Goal: Task Accomplishment & Management: Use online tool/utility

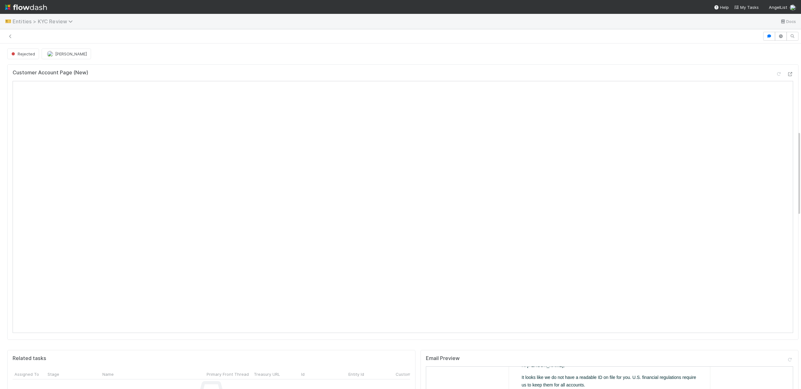
scroll to position [356, 0]
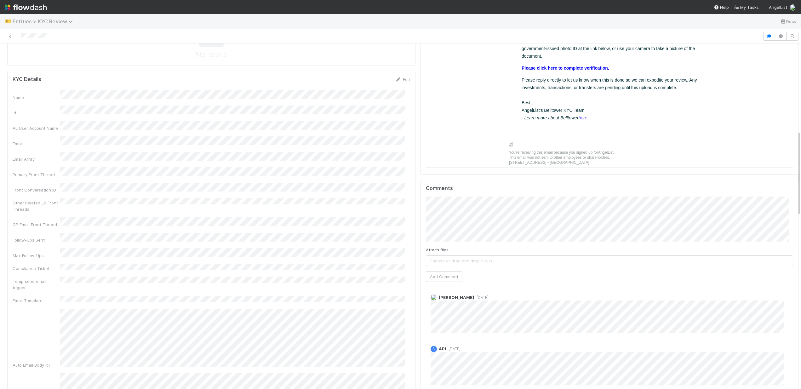
click at [25, 22] on span "Entities > KYC Review" at bounding box center [44, 21] width 63 height 6
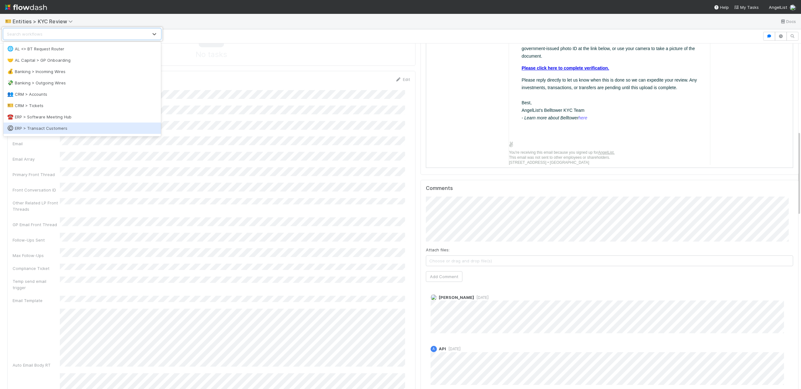
click at [71, 129] on div "©️ ERP > Transact Customers" at bounding box center [82, 128] width 150 height 6
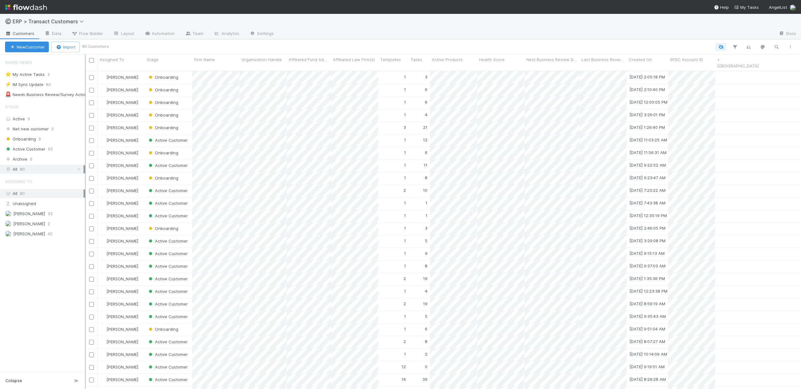
scroll to position [319, 711]
click at [776, 48] on icon "button" at bounding box center [776, 47] width 6 height 6
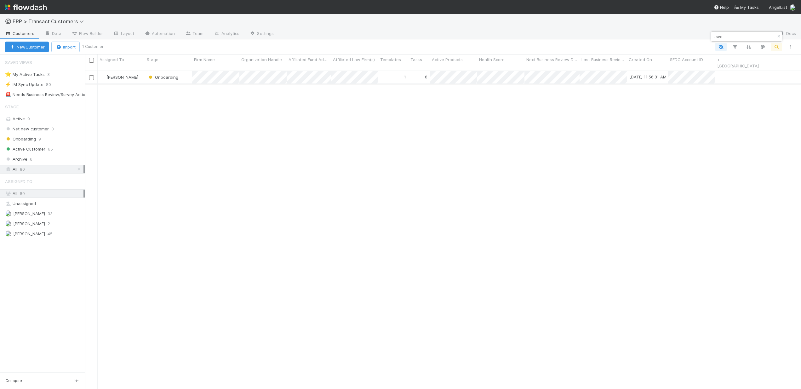
type input "usvc"
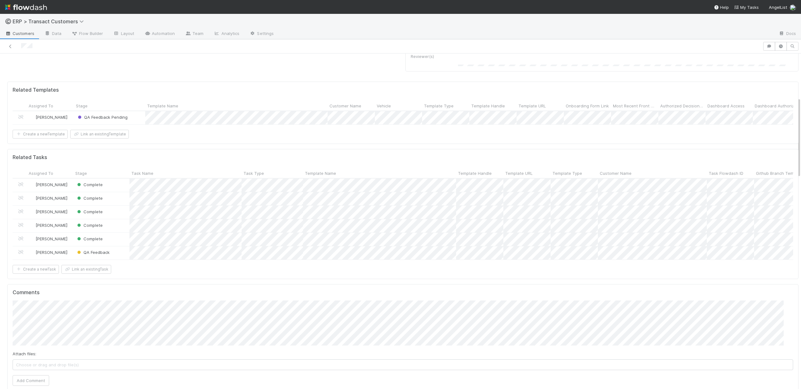
scroll to position [358, 0]
click at [122, 249] on div "QA Feedback" at bounding box center [101, 243] width 56 height 13
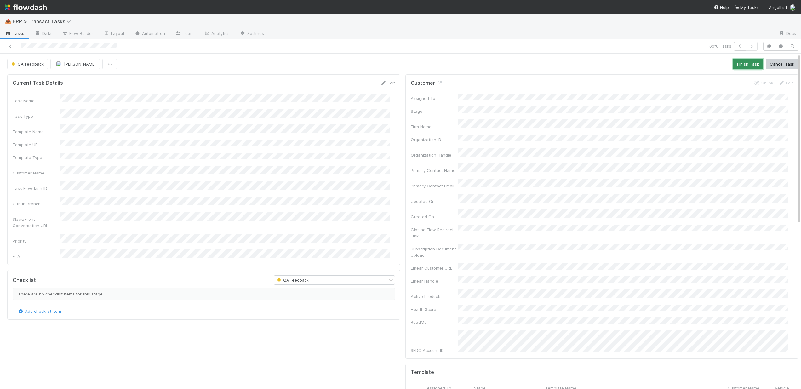
click at [744, 66] on button "Finish Task" at bounding box center [748, 64] width 30 height 11
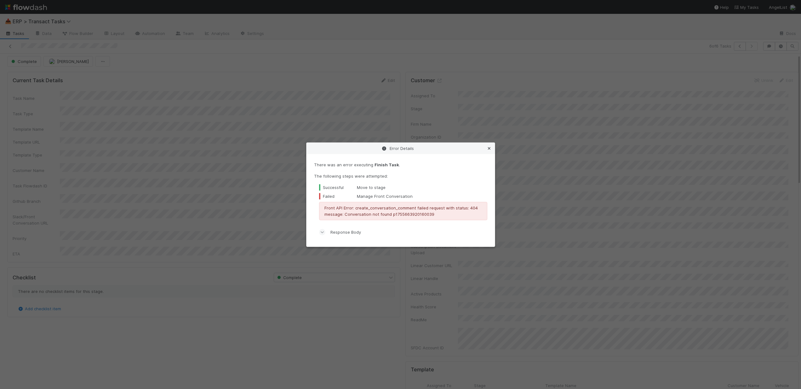
click at [490, 148] on icon at bounding box center [489, 148] width 6 height 4
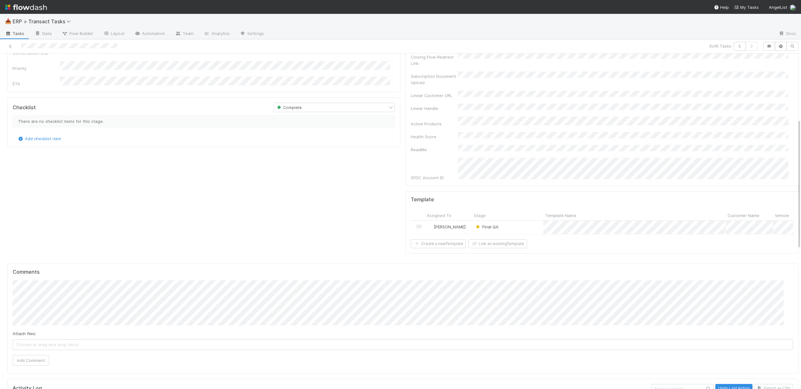
scroll to position [174, 0]
click at [522, 219] on div "Final QA" at bounding box center [507, 225] width 71 height 13
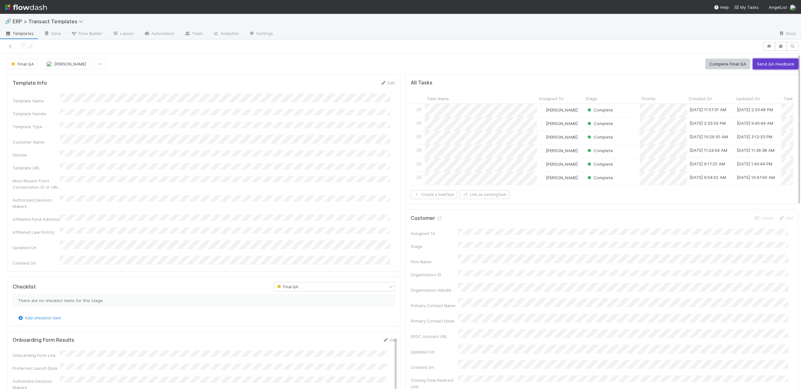
click at [768, 64] on button "Send QA Feedback" at bounding box center [776, 64] width 46 height 11
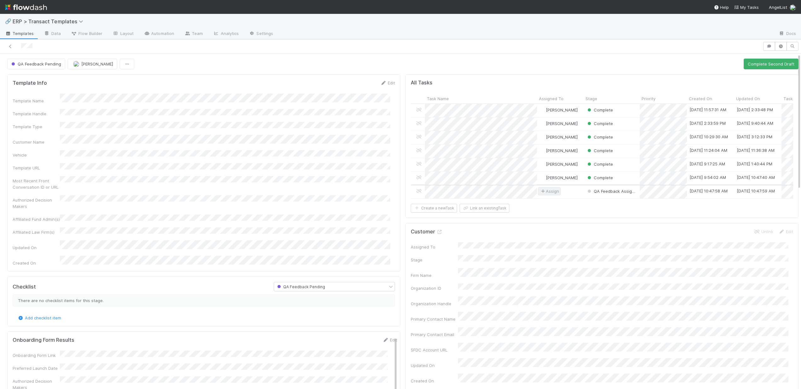
click at [549, 191] on span "Assign" at bounding box center [550, 191] width 20 height 6
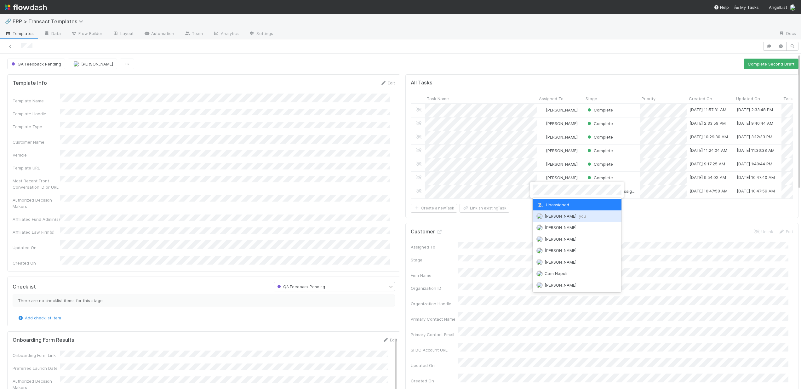
click at [562, 214] on span "[PERSON_NAME] you" at bounding box center [565, 216] width 41 height 5
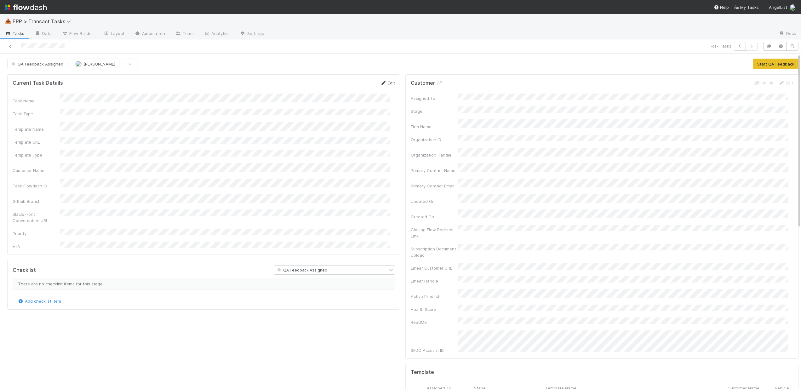
click at [381, 84] on link "Edit" at bounding box center [387, 82] width 15 height 5
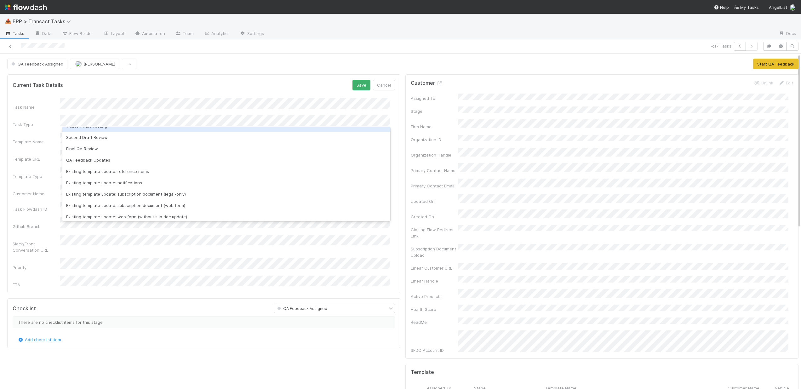
scroll to position [89, 0]
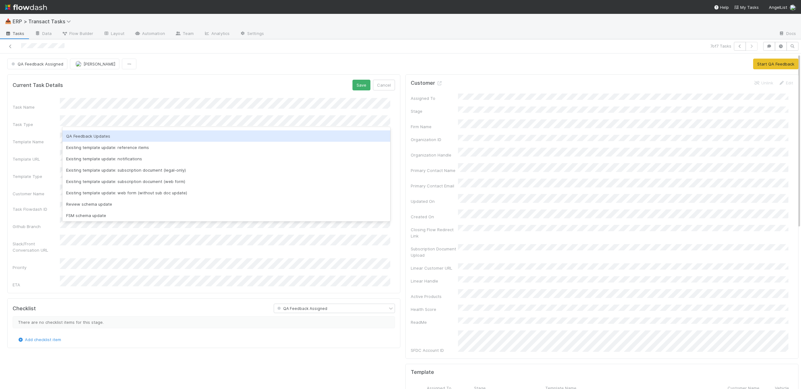
click at [108, 133] on div "QA Feedback Updates" at bounding box center [226, 135] width 328 height 11
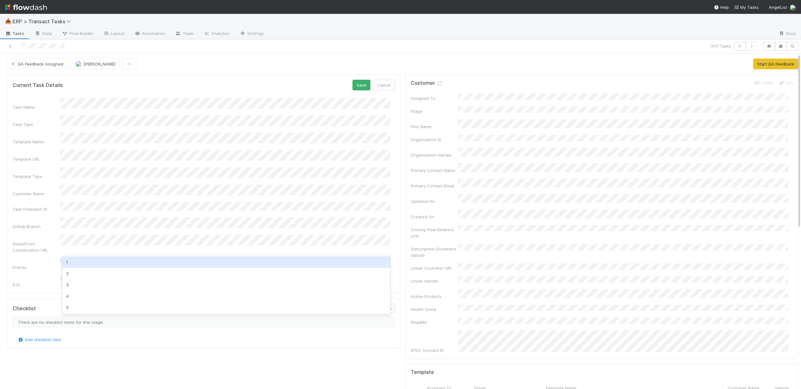
click at [100, 264] on div "1" at bounding box center [226, 261] width 328 height 11
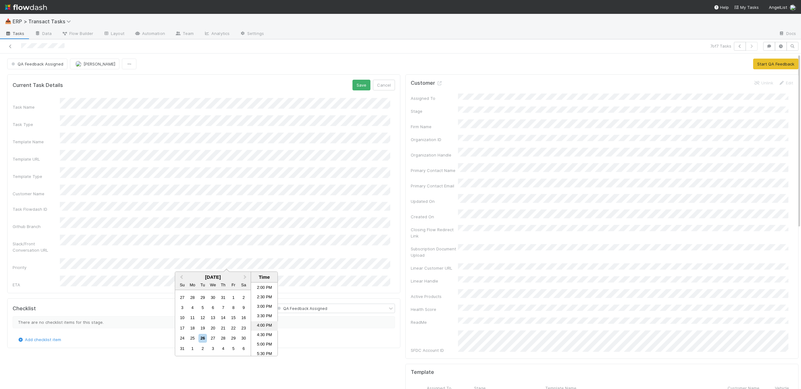
scroll to position [265, 0]
click at [266, 345] on li "5:00 PM" at bounding box center [264, 343] width 27 height 9
click at [355, 90] on button "Save" at bounding box center [361, 85] width 18 height 11
